Goal: Check status: Check status

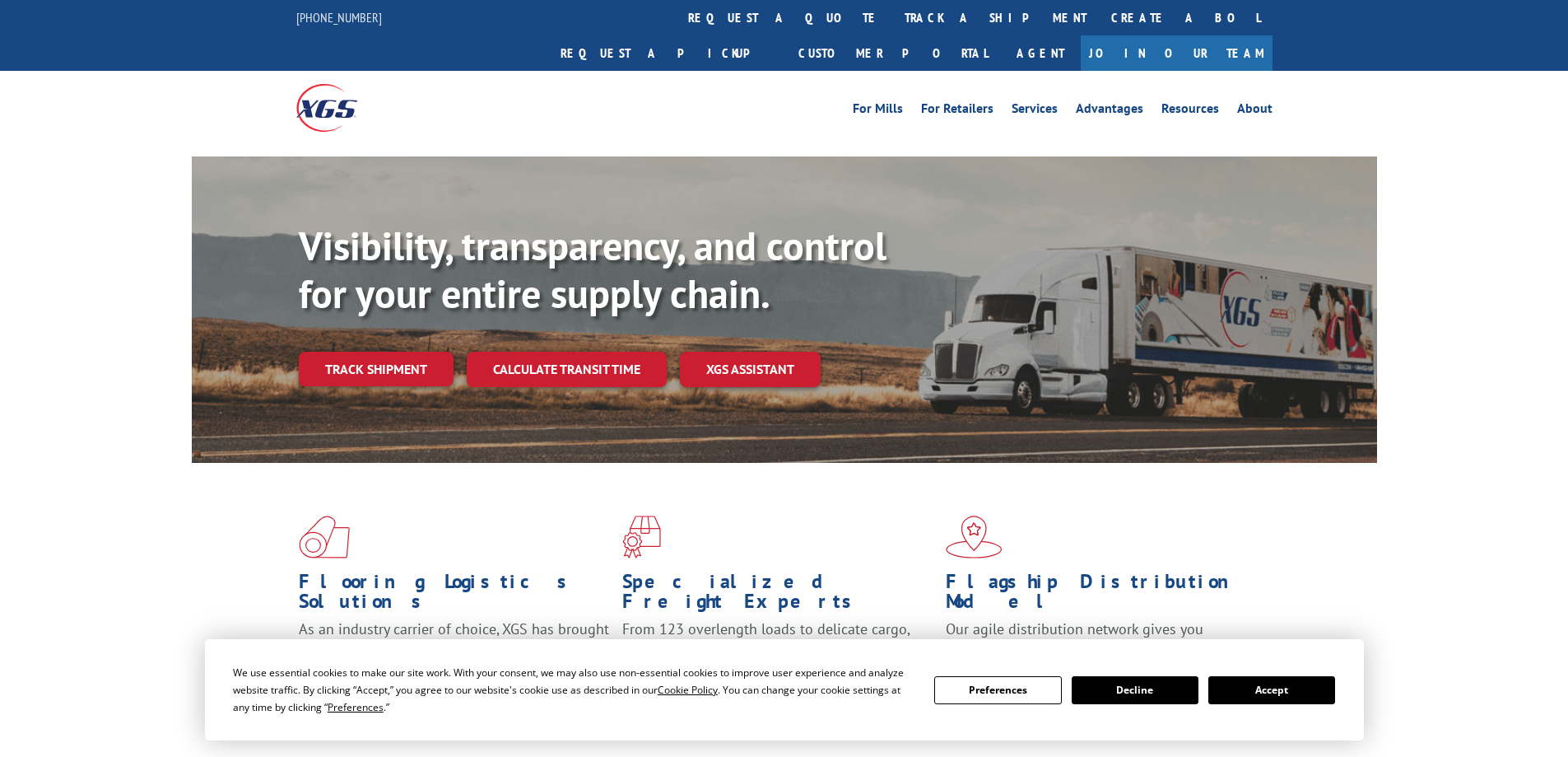
click at [1283, 690] on button "Accept" at bounding box center [1273, 690] width 127 height 28
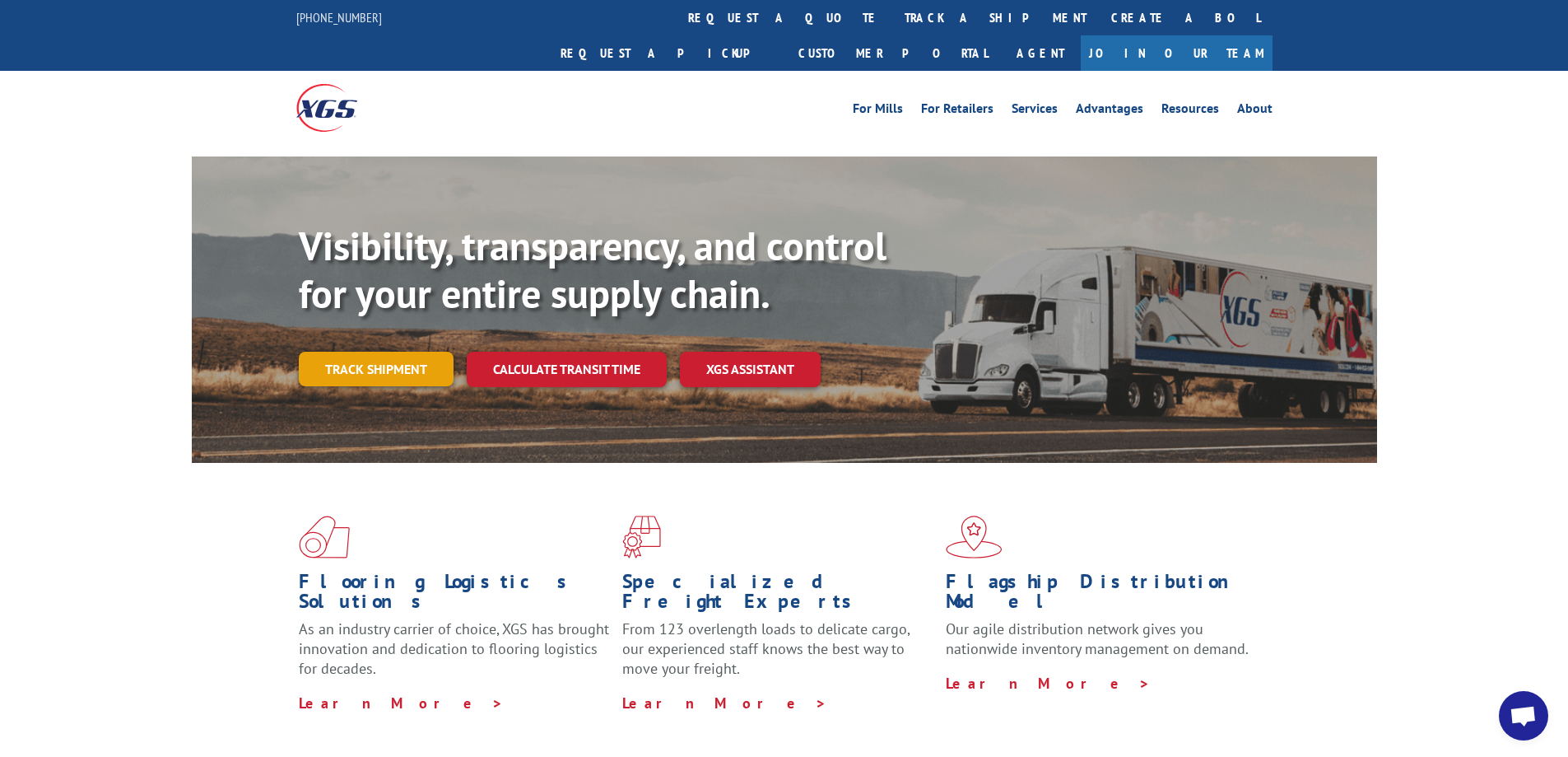
click at [355, 351] on link "Track shipment" at bounding box center [377, 368] width 155 height 34
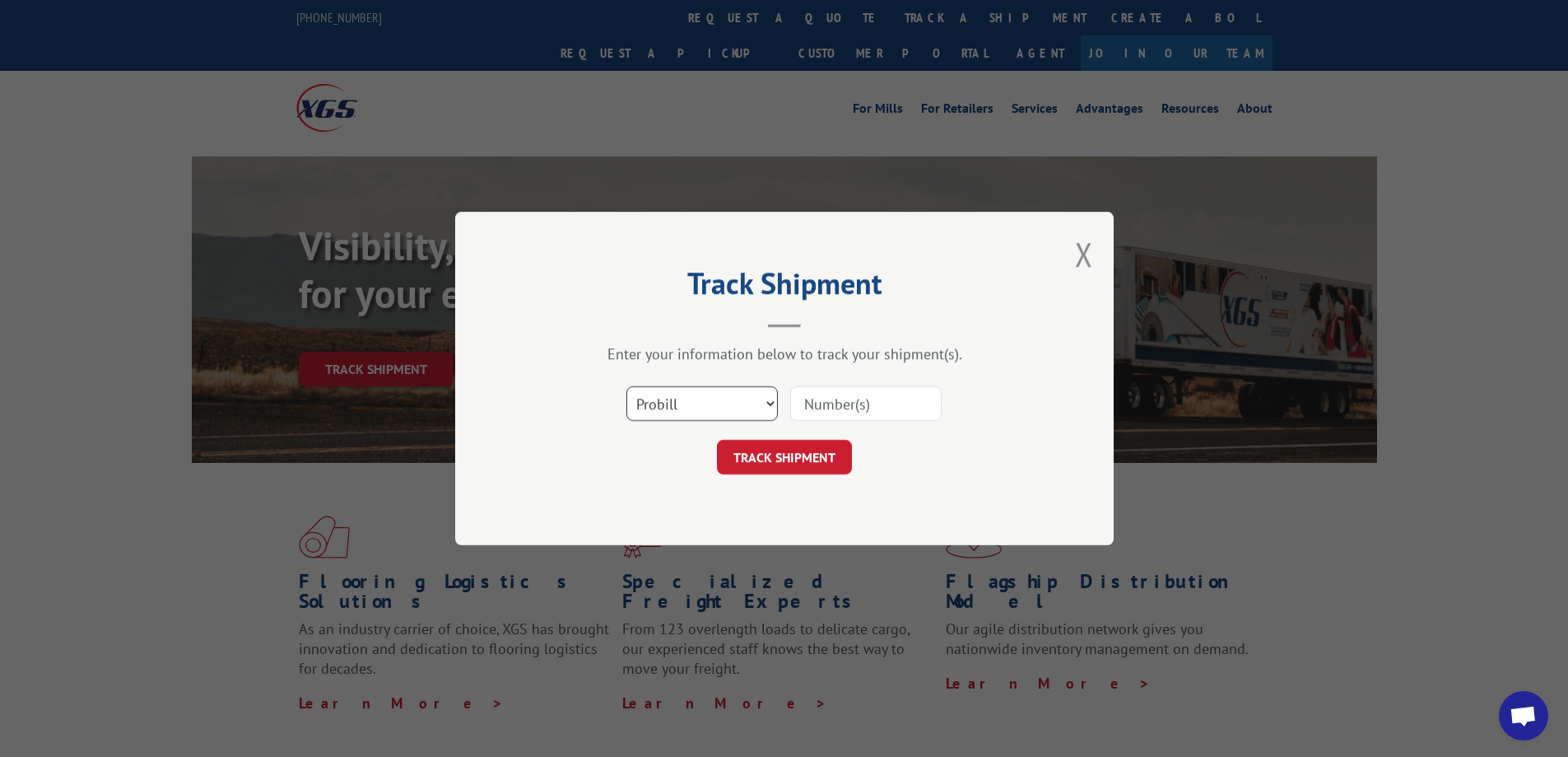
click at [642, 404] on select "Select category... Probill BOL PO" at bounding box center [702, 403] width 152 height 34
select select "bol"
click at [627, 386] on select "Select category... Probill BOL PO" at bounding box center [702, 403] width 152 height 34
click at [837, 408] on input at bounding box center [866, 403] width 152 height 34
paste input "Pending S/O door-ESTIMATED ARRIVAL [DATE]"
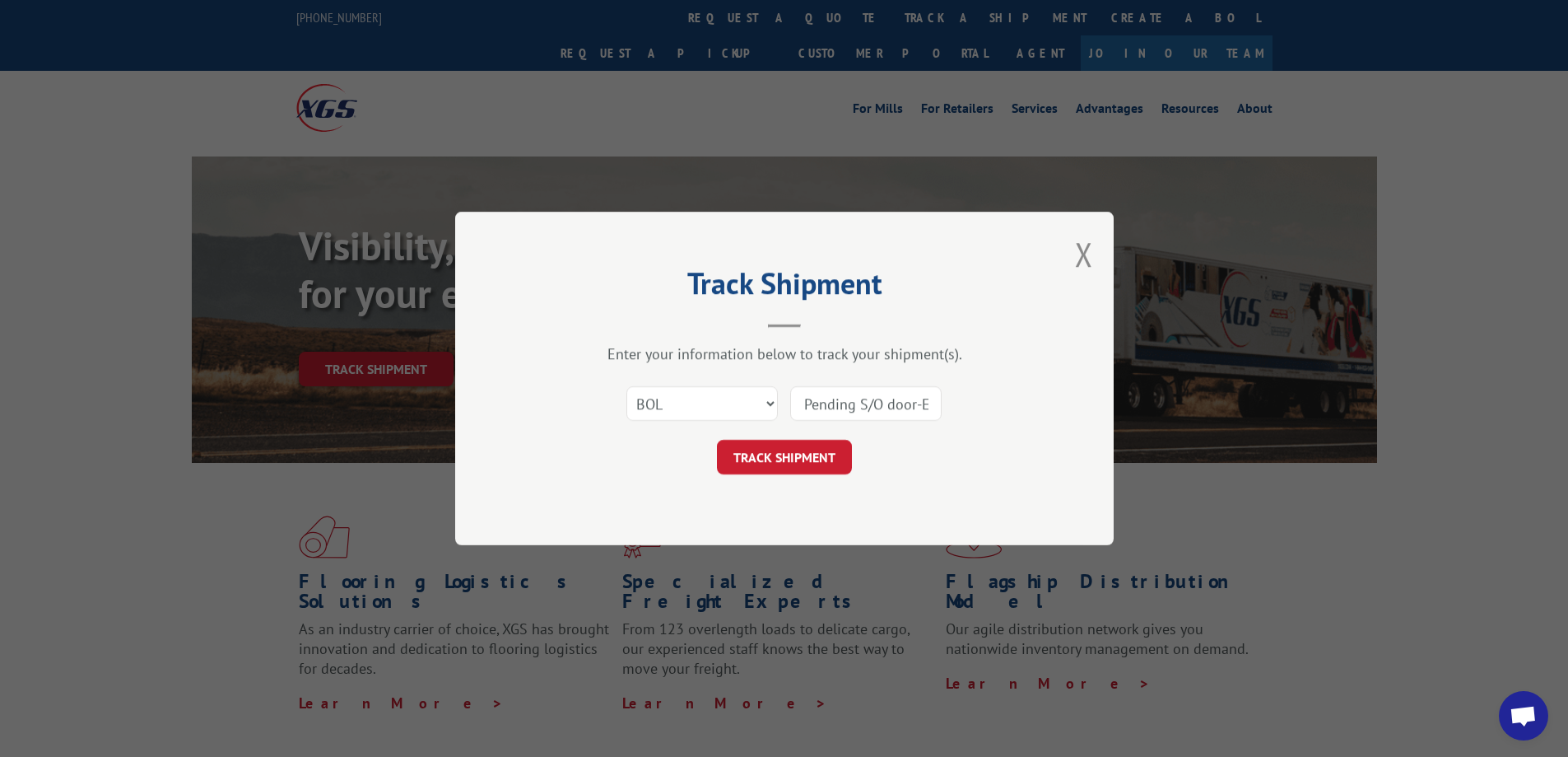
scroll to position [0, 288]
type input "Pending S/O door-ESTIMATED ARRIVAL [DATE]"
click at [787, 454] on button "TRACK SHIPMENT" at bounding box center [784, 456] width 135 height 34
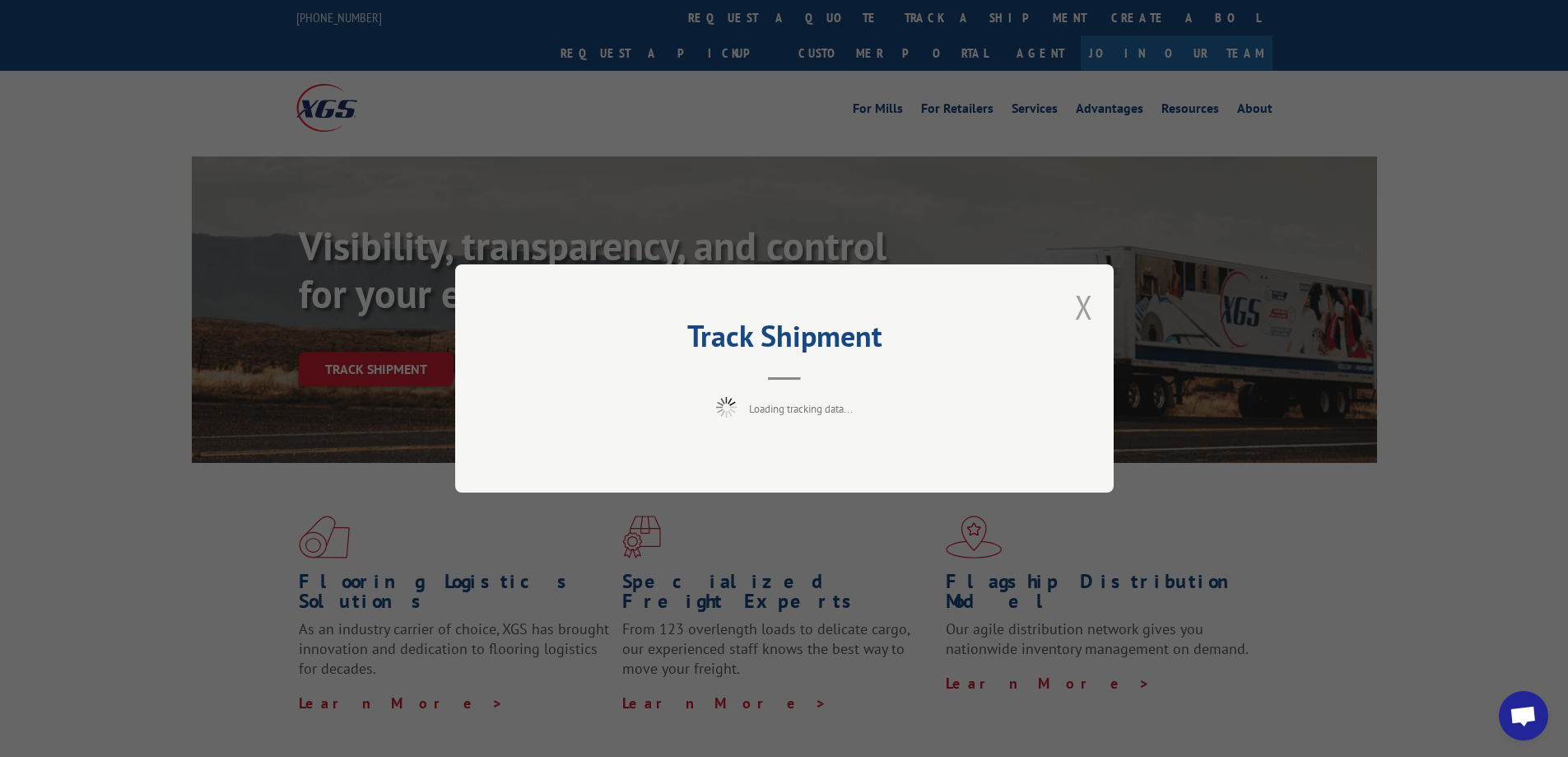
click at [1083, 310] on button "Close modal" at bounding box center [1084, 306] width 19 height 44
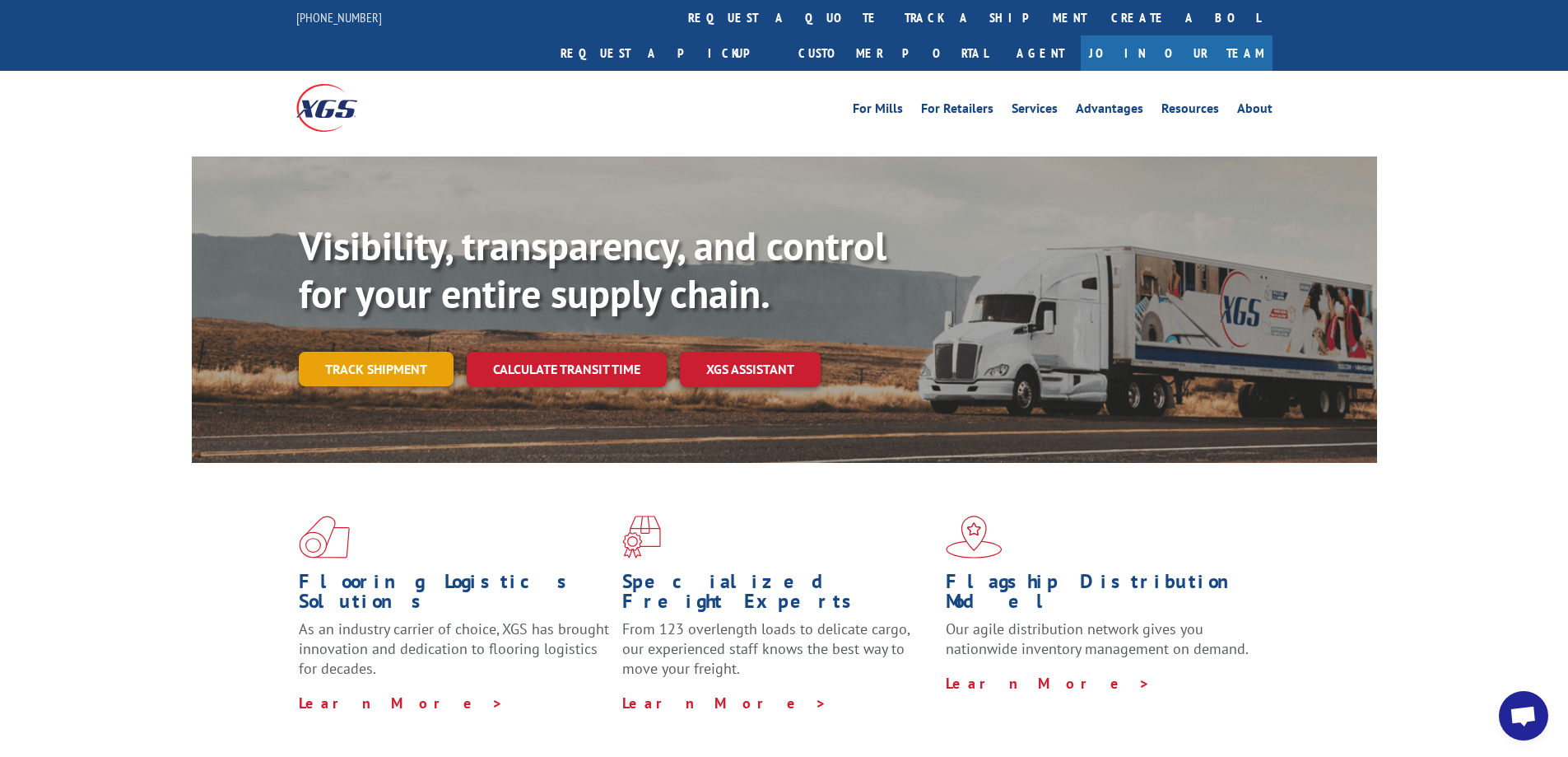
click at [373, 351] on link "Track shipment" at bounding box center [377, 368] width 155 height 34
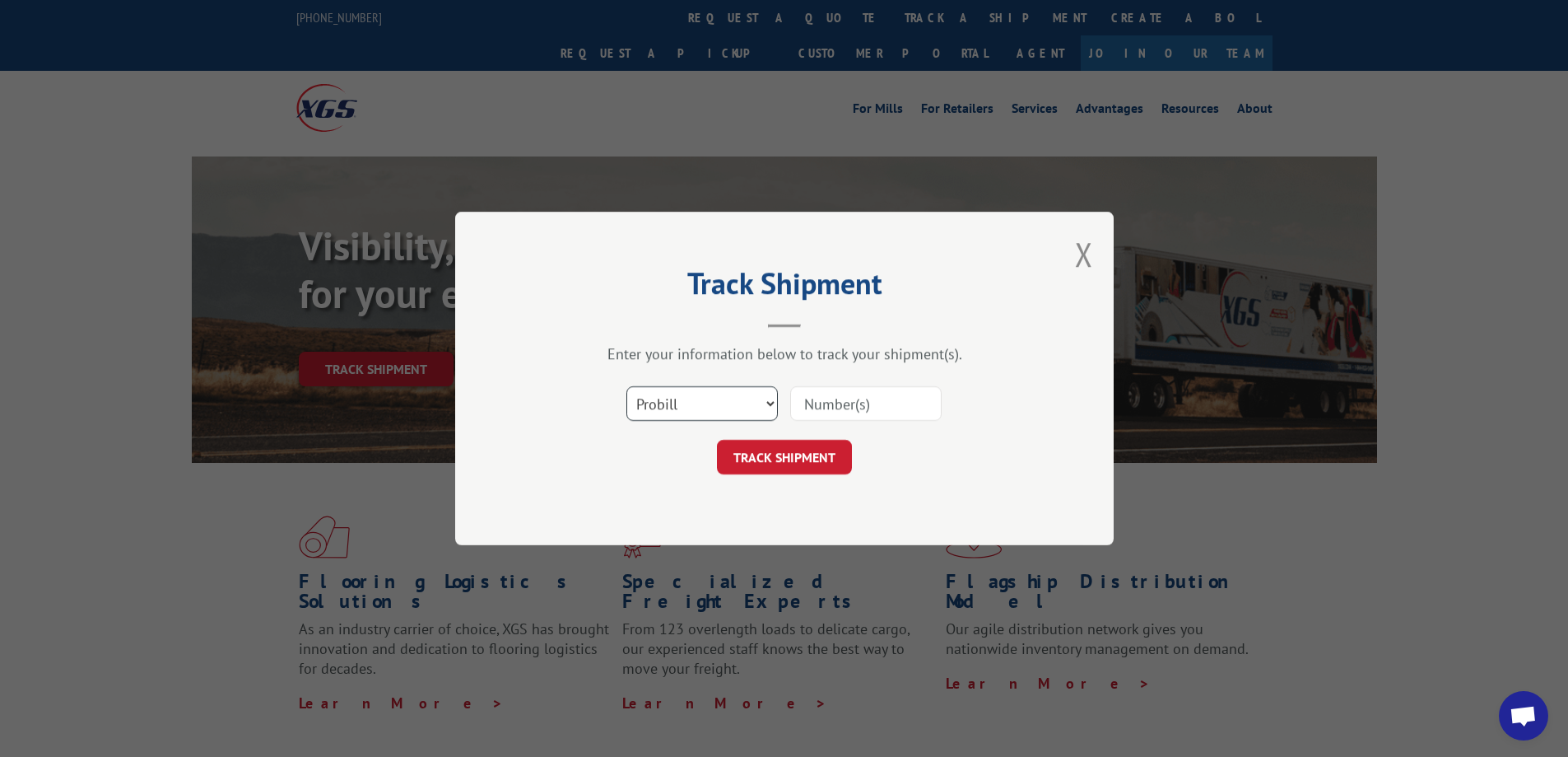
click at [678, 408] on select "Select category... Probill BOL PO" at bounding box center [702, 403] width 152 height 34
select select "bol"
click at [627, 386] on select "Select category... Probill BOL PO" at bounding box center [702, 403] width 152 height 34
click at [814, 402] on input at bounding box center [866, 403] width 152 height 34
paste input "6011030"
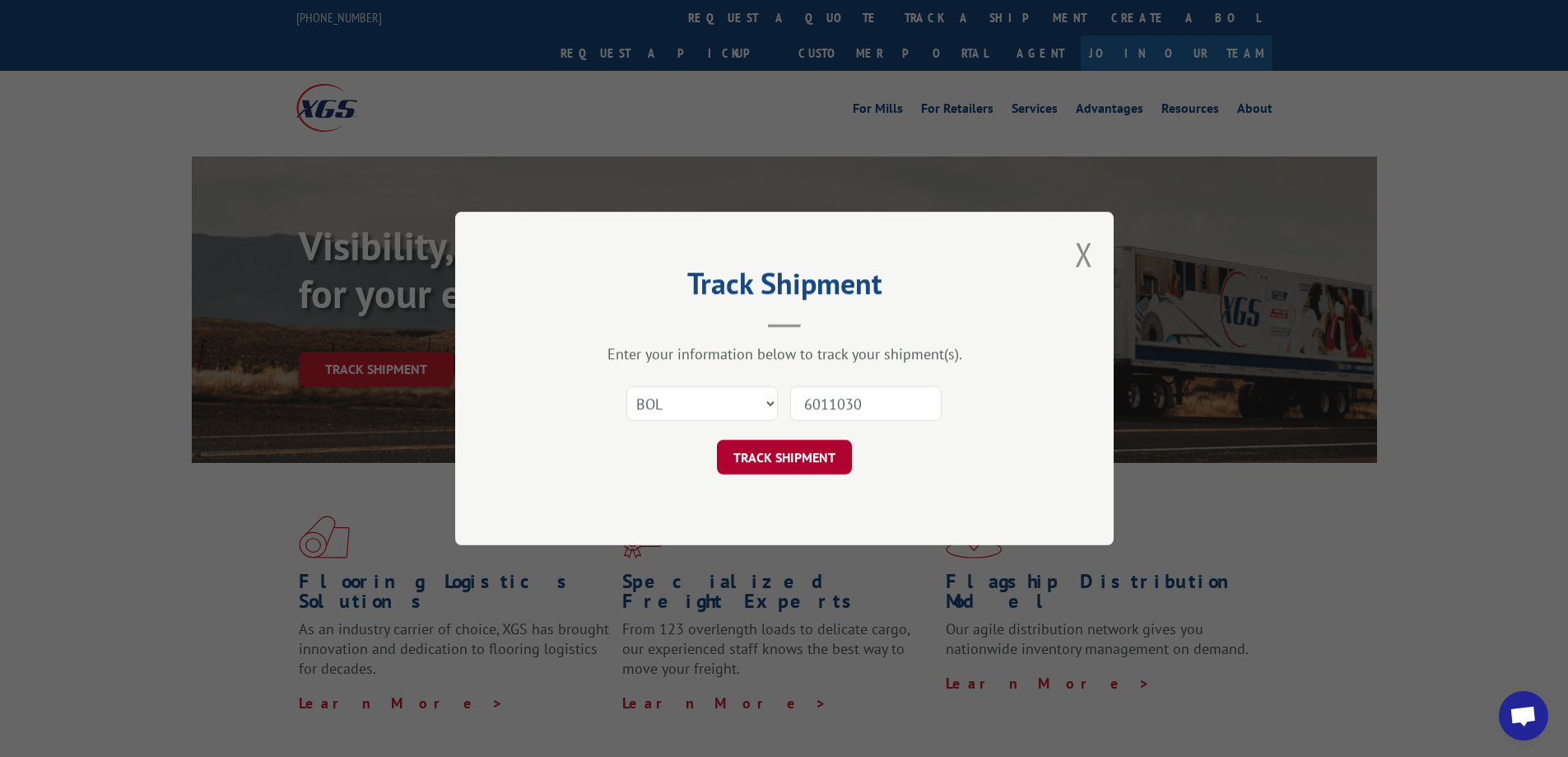
type input "6011030"
click at [790, 456] on button "TRACK SHIPMENT" at bounding box center [784, 456] width 135 height 34
